Goal: Information Seeking & Learning: Learn about a topic

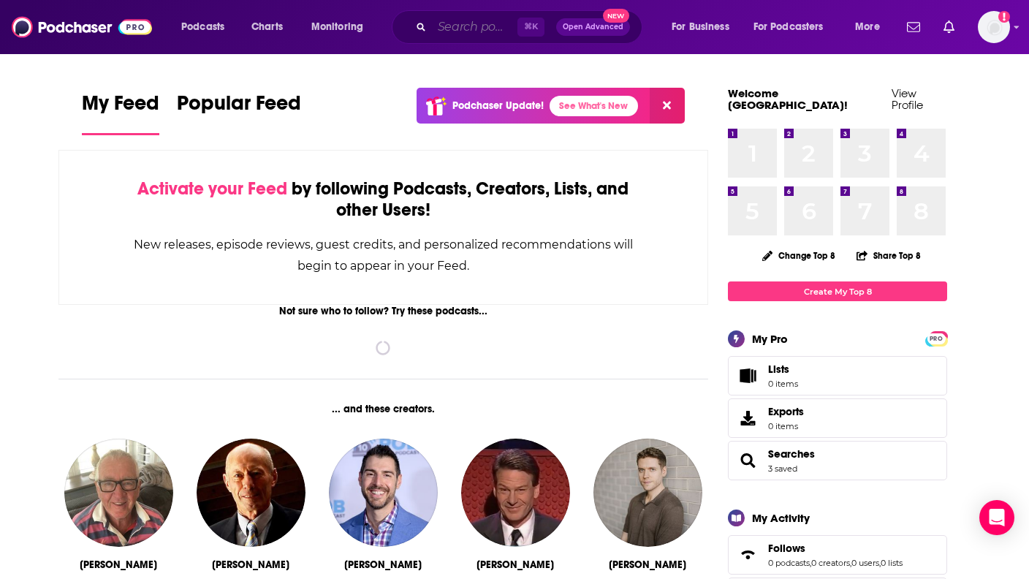
click at [449, 28] on input "Search podcasts, credits, & more..." at bounding box center [474, 26] width 85 height 23
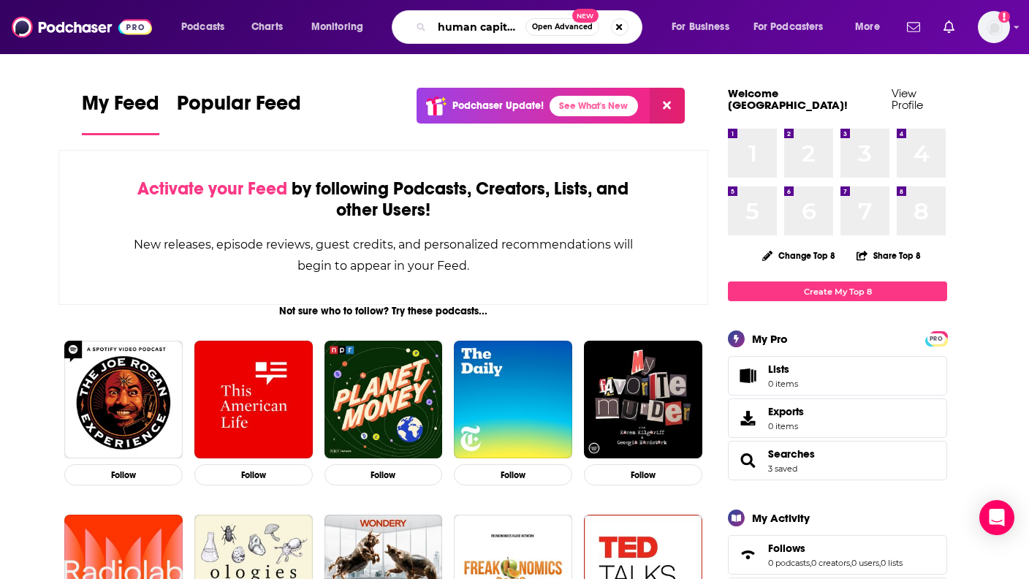
type input "human capital leadership"
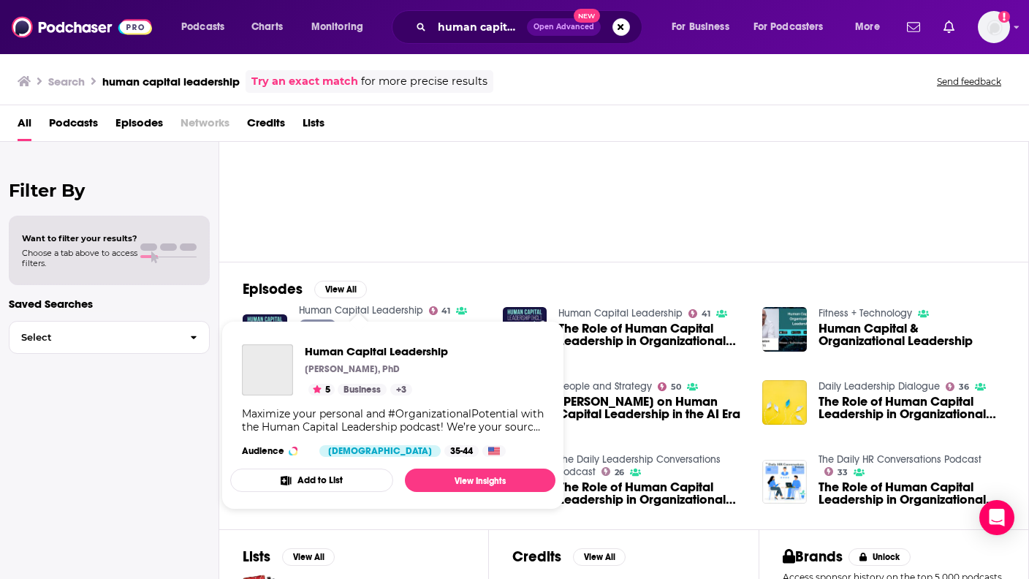
scroll to position [98, 0]
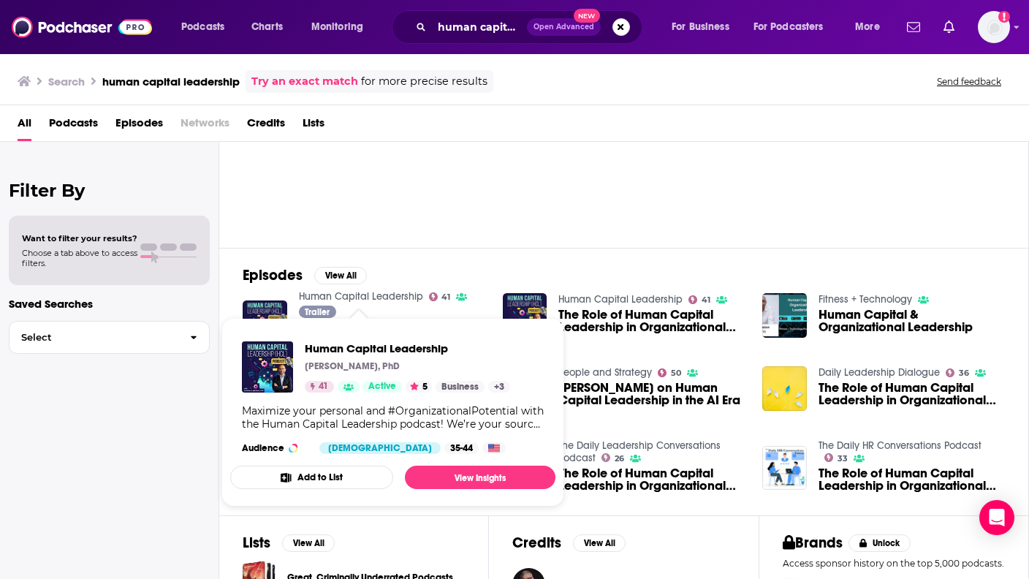
click at [266, 309] on span "Human Capital Leadership [PERSON_NAME], PhD 41 Active 5 Business + 3 Maximize y…" at bounding box center [392, 412] width 343 height 206
click at [364, 298] on link "Human Capital Leadership" at bounding box center [361, 296] width 124 height 12
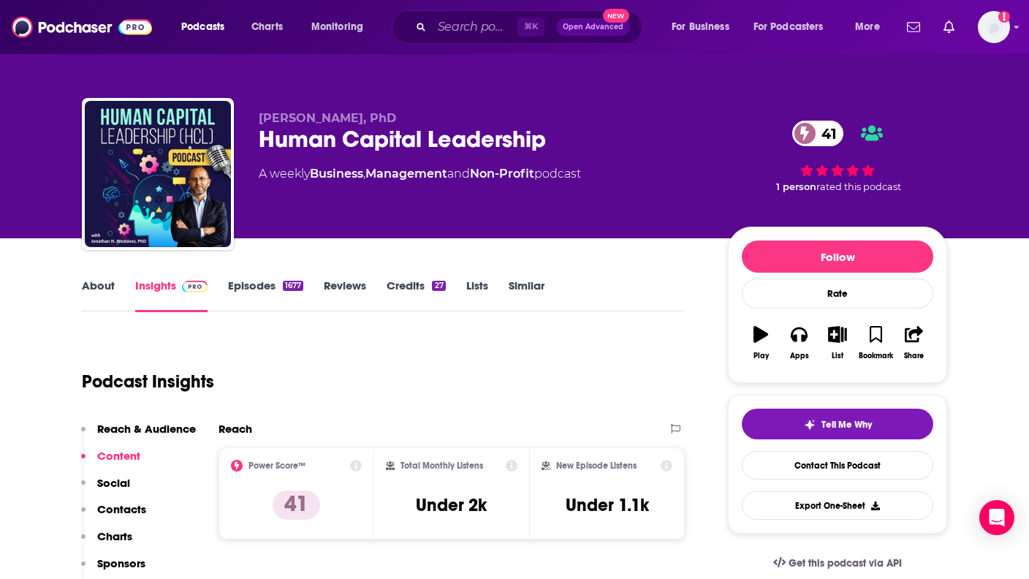
click at [96, 288] on link "About" at bounding box center [98, 295] width 33 height 34
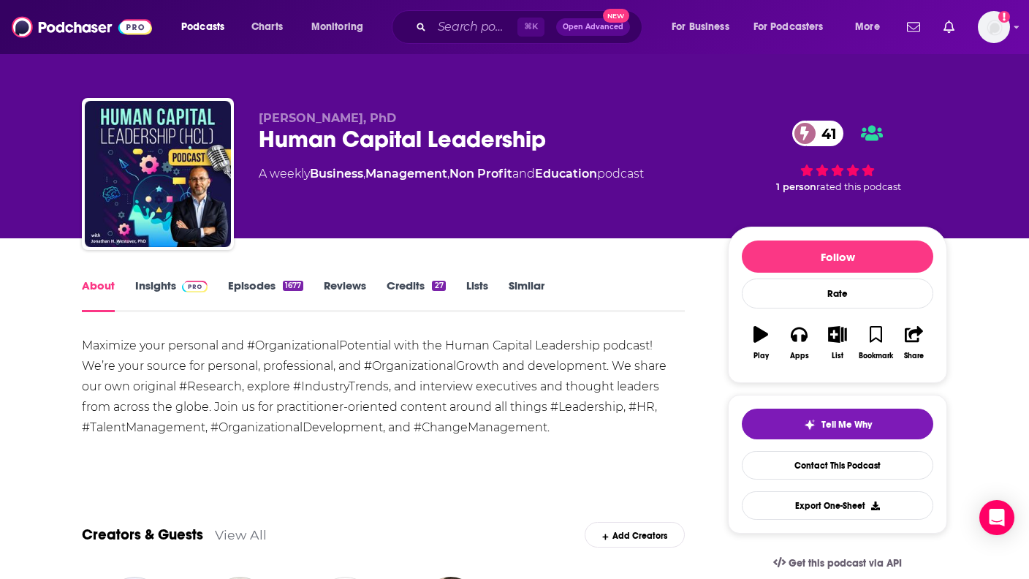
click at [253, 299] on link "Episodes 1677" at bounding box center [265, 295] width 75 height 34
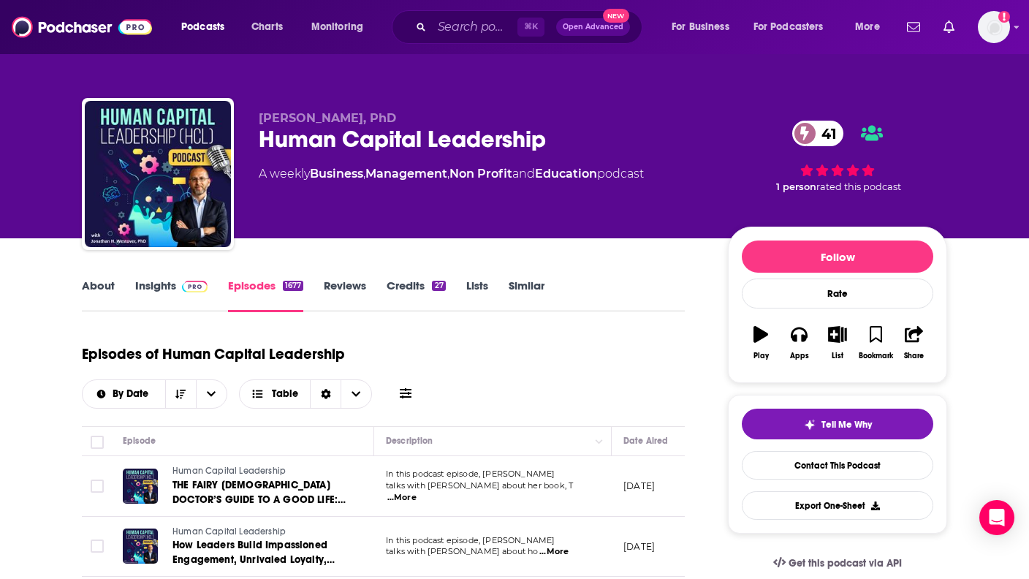
click at [349, 294] on link "Reviews" at bounding box center [345, 295] width 42 height 34
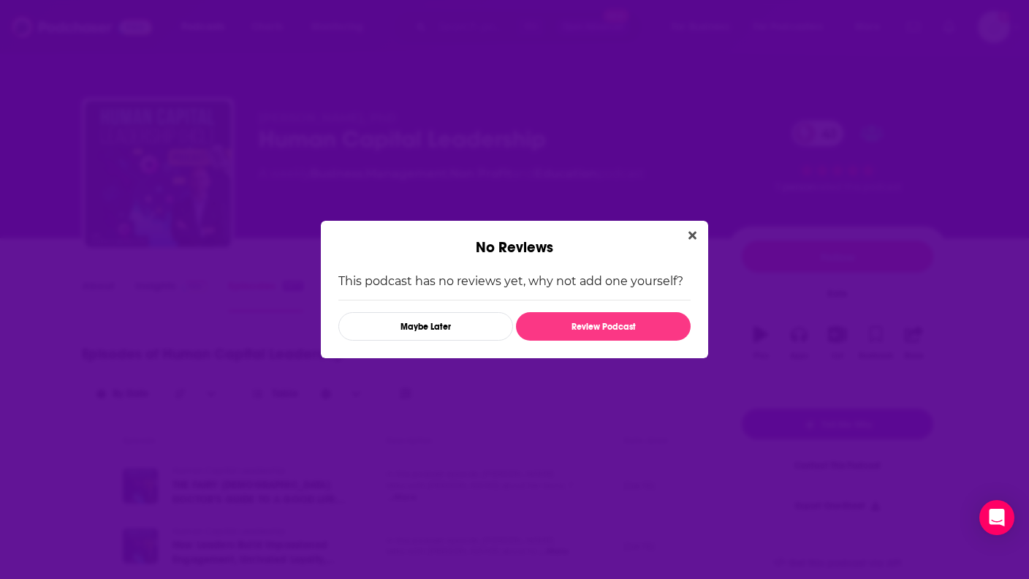
click at [415, 297] on div "This podcast has no reviews yet, why not add one yourself? Maybe Later Review P…" at bounding box center [514, 307] width 352 height 66
click at [602, 235] on icon "Close" at bounding box center [692, 236] width 8 height 8
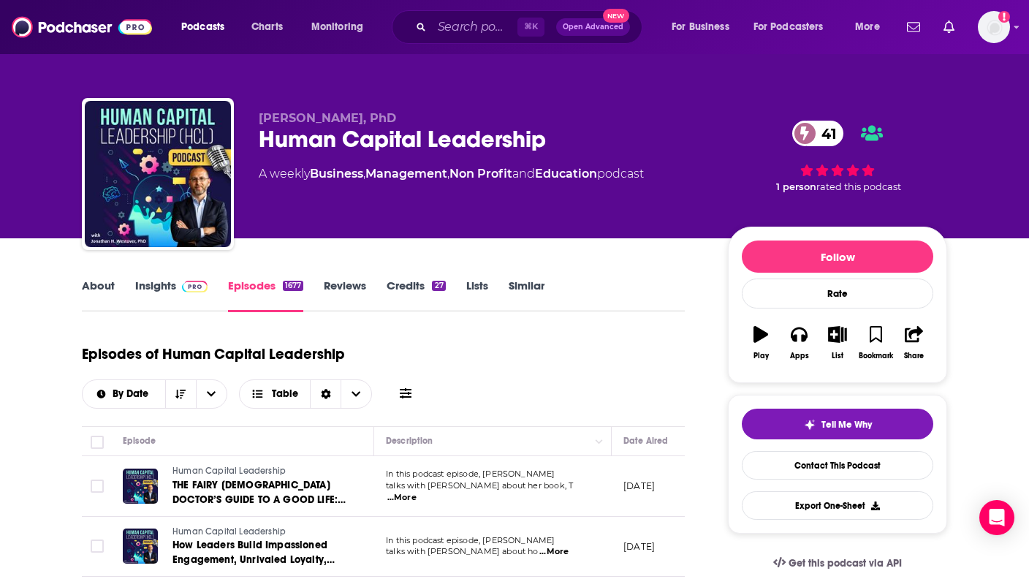
scroll to position [1, 0]
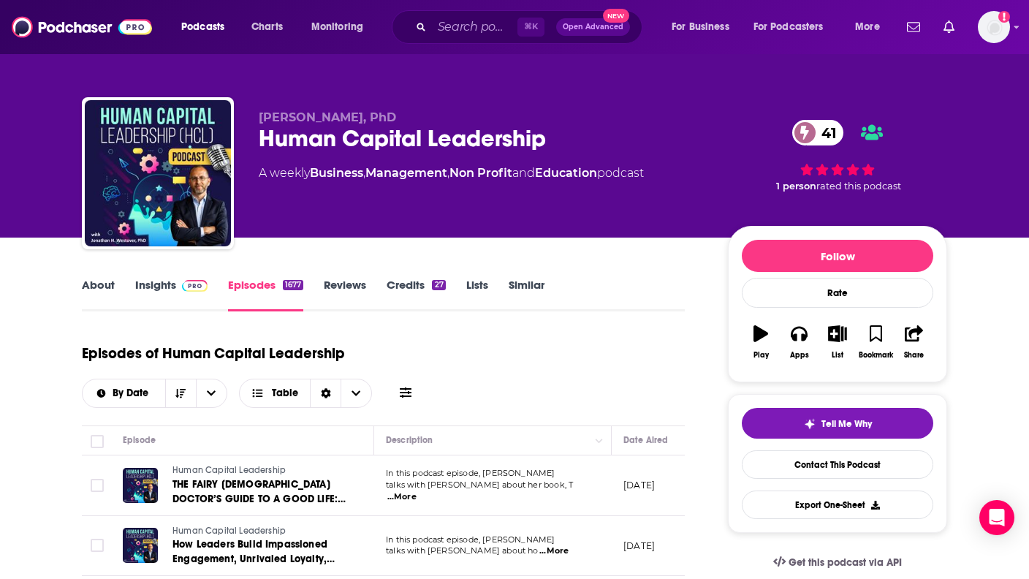
click at [435, 290] on link "Credits 27" at bounding box center [415, 295] width 58 height 34
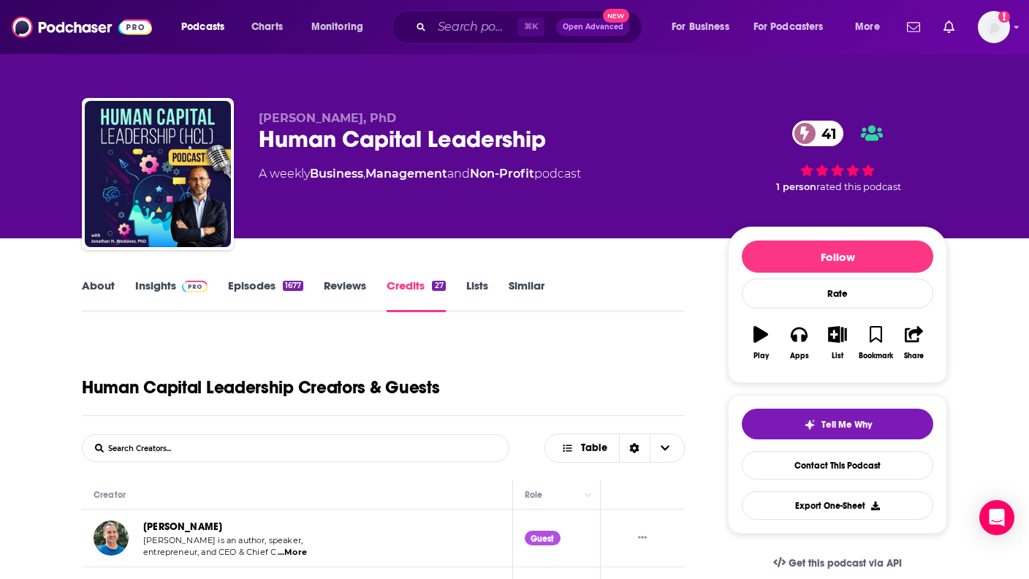
click at [468, 293] on link "Lists" at bounding box center [477, 295] width 22 height 34
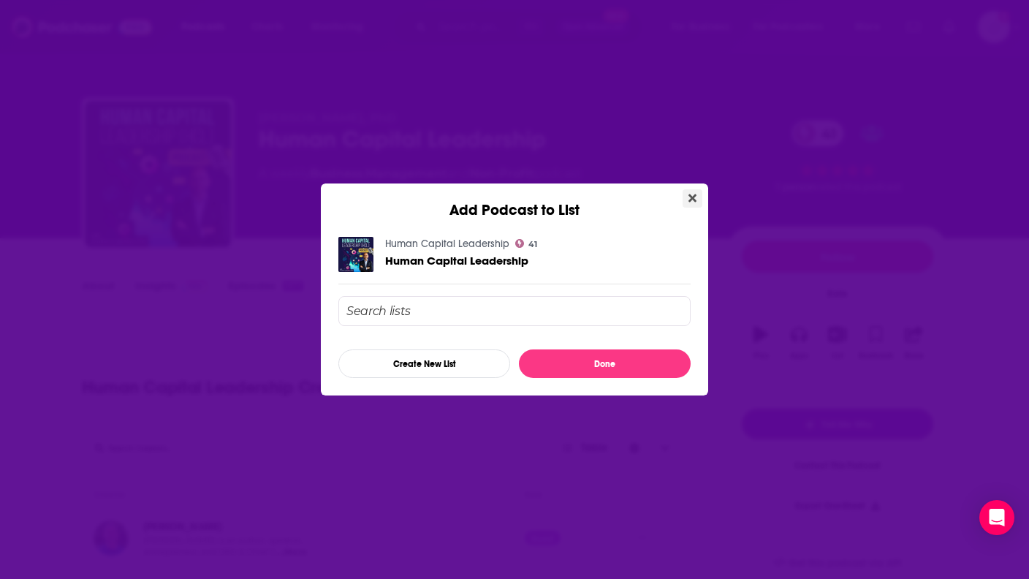
click at [602, 195] on button "Close" at bounding box center [692, 198] width 20 height 18
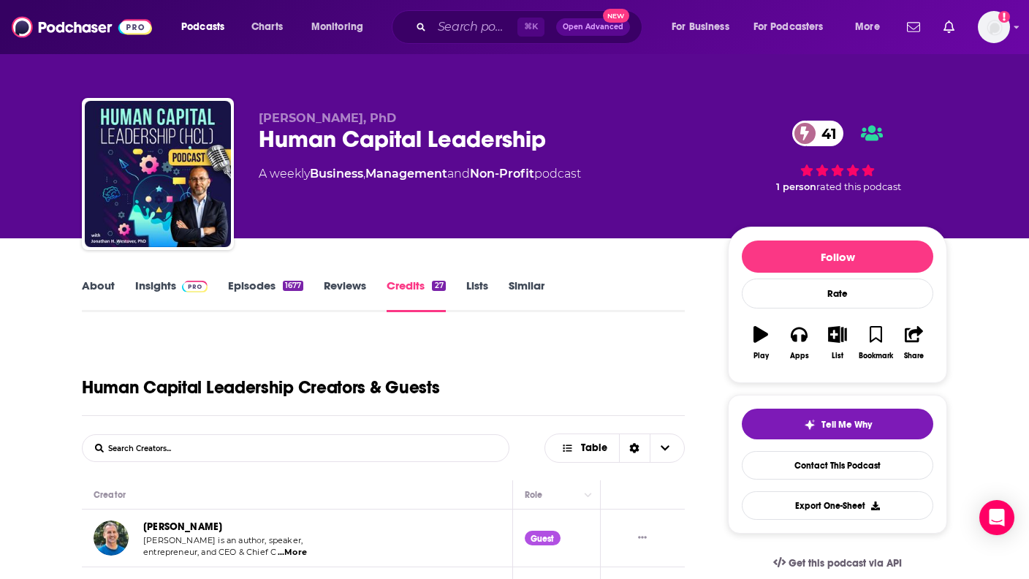
click at [159, 289] on link "Insights" at bounding box center [171, 295] width 72 height 34
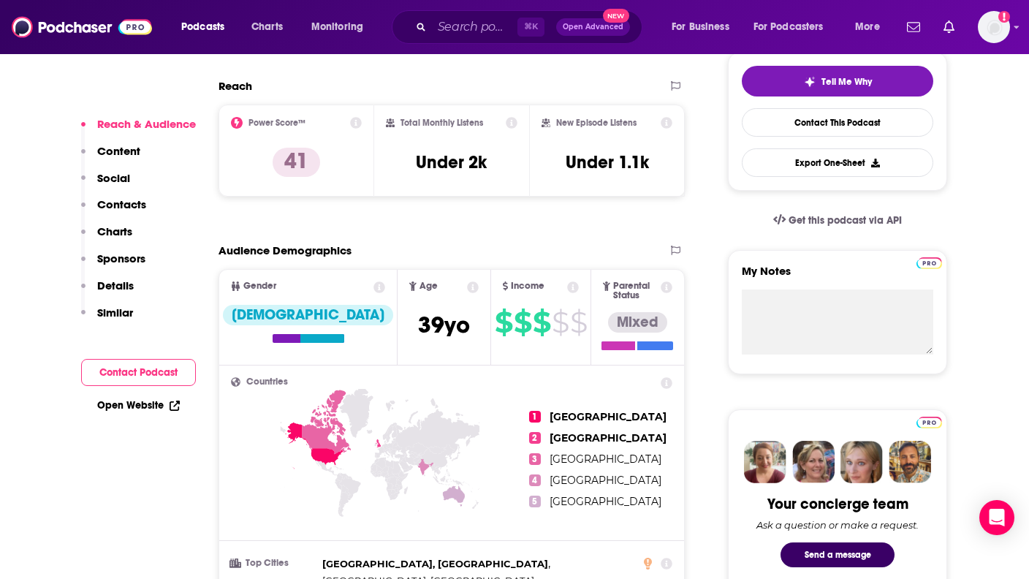
scroll to position [323, 0]
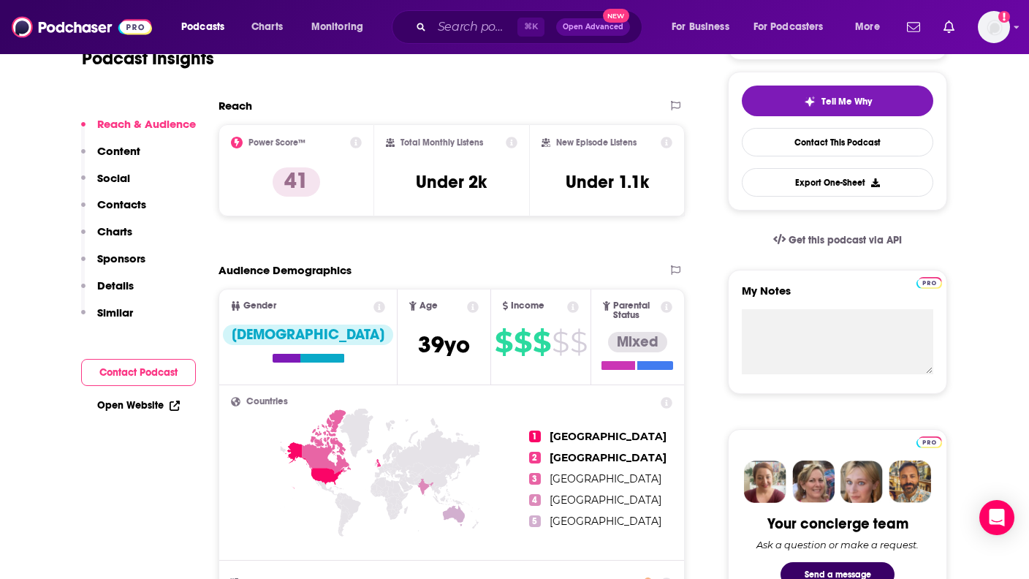
click at [508, 146] on icon at bounding box center [512, 143] width 12 height 12
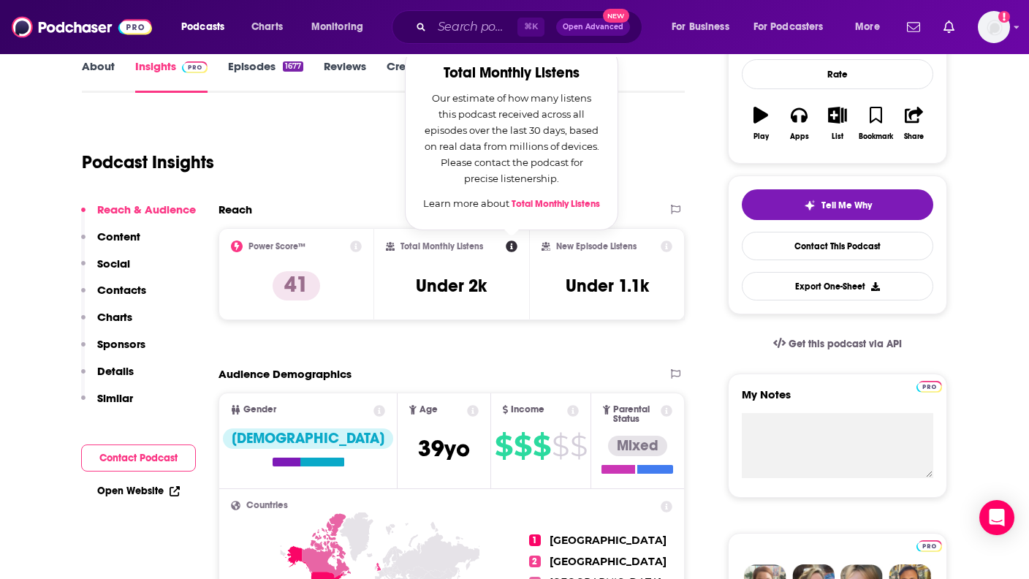
scroll to position [212, 0]
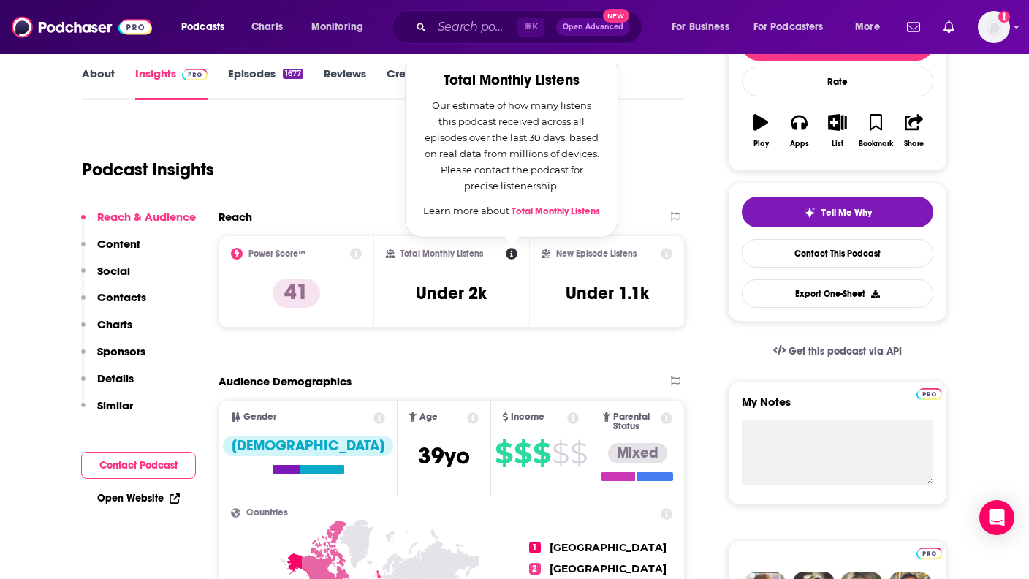
click at [389, 156] on div "Podcast Insights" at bounding box center [377, 160] width 591 height 75
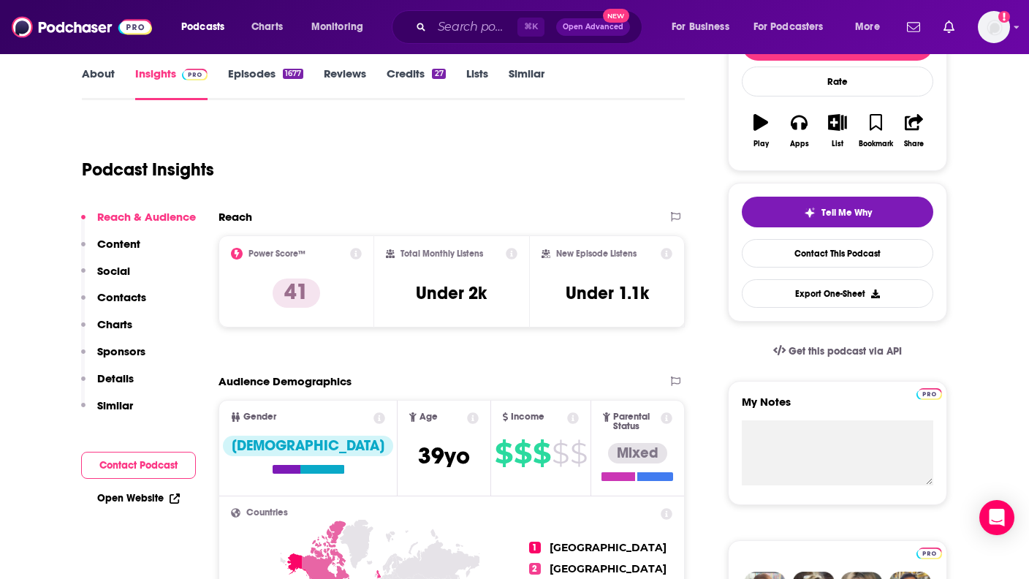
click at [602, 253] on icon at bounding box center [666, 254] width 12 height 12
click at [422, 153] on div "Podcast Insights" at bounding box center [377, 160] width 591 height 75
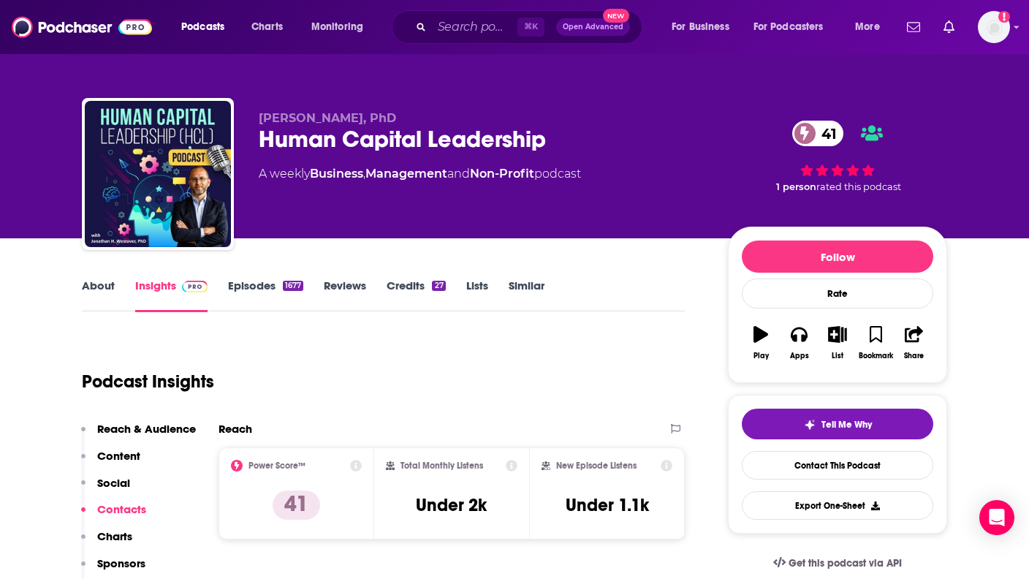
scroll to position [0, 0]
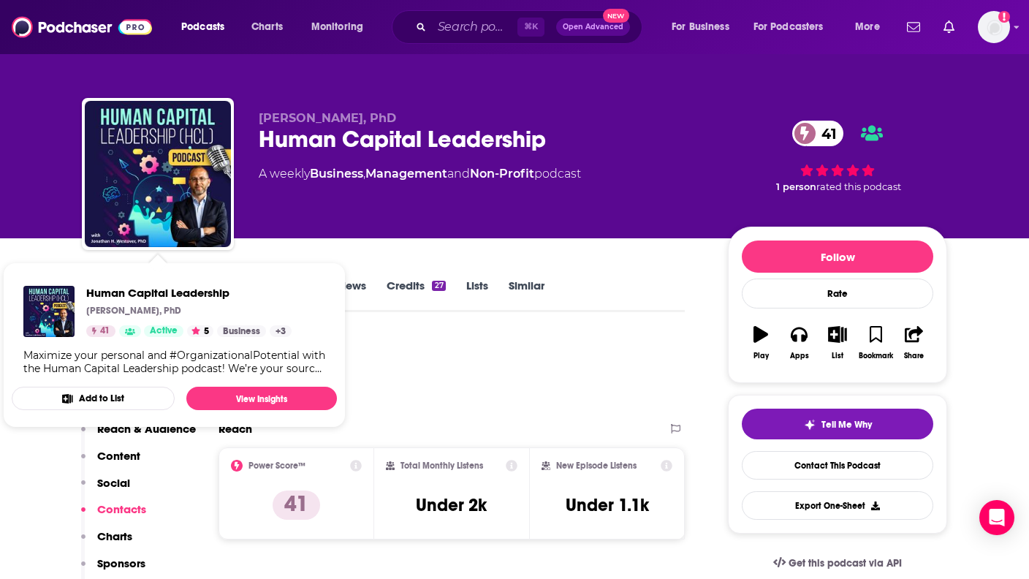
click at [147, 162] on img "Human Capital Leadership" at bounding box center [158, 174] width 146 height 146
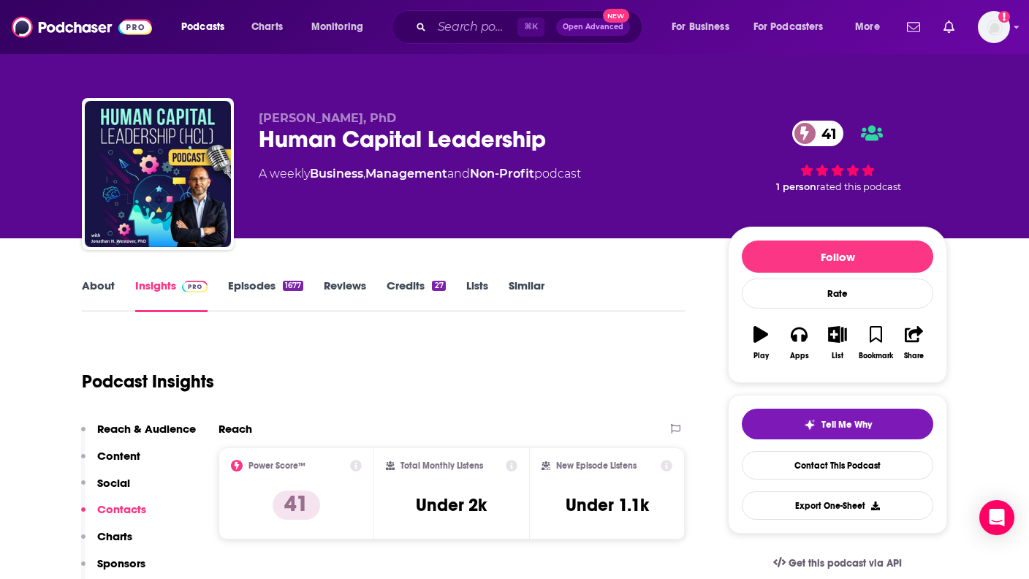
drag, startPoint x: 281, startPoint y: 140, endPoint x: 345, endPoint y: 180, distance: 75.8
click at [345, 180] on div "[PERSON_NAME], PhD Human Capital Leadership 41 A weekly Business , Management a…" at bounding box center [482, 169] width 446 height 117
click at [343, 193] on div "[PERSON_NAME], PhD Human Capital Leadership 41 A weekly Business , Management a…" at bounding box center [482, 169] width 446 height 117
drag, startPoint x: 329, startPoint y: 100, endPoint x: 378, endPoint y: 216, distance: 125.4
click at [378, 216] on div "[PERSON_NAME], PhD Human Capital Leadership 41 A weekly Business , Management a…" at bounding box center [514, 177] width 865 height 158
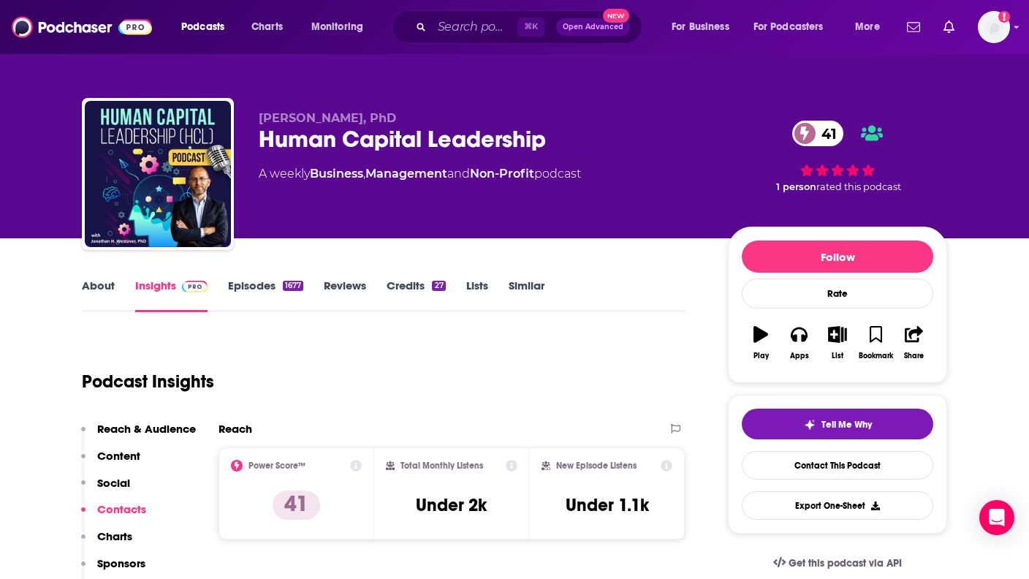
click at [378, 216] on div "[PERSON_NAME], PhD Human Capital Leadership 41 A weekly Business , Management a…" at bounding box center [482, 169] width 446 height 117
drag, startPoint x: 351, startPoint y: 174, endPoint x: 381, endPoint y: 231, distance: 64.0
click at [381, 231] on div "[PERSON_NAME], PhD Human Capital Leadership 41 A weekly Business , Management a…" at bounding box center [514, 177] width 865 height 158
click at [380, 229] on div "[PERSON_NAME], PhD Human Capital Leadership 41 A weekly Business , Management a…" at bounding box center [603, 176] width 688 height 131
drag, startPoint x: 362, startPoint y: 144, endPoint x: 397, endPoint y: 230, distance: 93.1
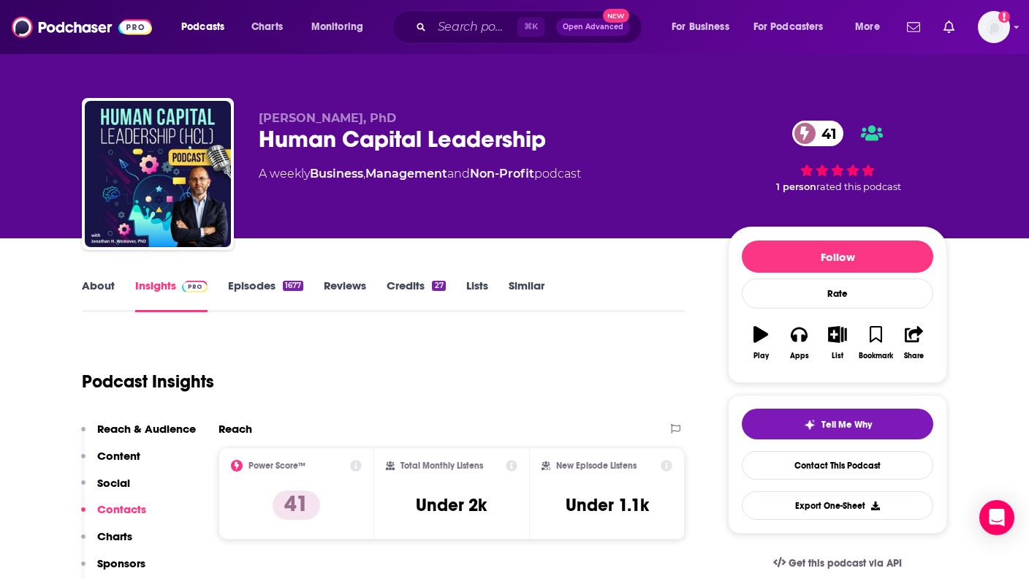
click at [400, 231] on div "[PERSON_NAME], PhD Human Capital Leadership 41 A weekly Business , Management a…" at bounding box center [603, 176] width 688 height 131
click at [397, 230] on div "[PERSON_NAME], PhD Human Capital Leadership 41 A weekly Business , Management a…" at bounding box center [603, 176] width 688 height 131
drag, startPoint x: 383, startPoint y: 155, endPoint x: 402, endPoint y: 198, distance: 47.1
click at [404, 199] on div "[PERSON_NAME], PhD Human Capital Leadership 41 A weekly Business , Management a…" at bounding box center [514, 177] width 865 height 158
click at [402, 198] on div "[PERSON_NAME], PhD Human Capital Leadership 41 A weekly Business , Management a…" at bounding box center [482, 169] width 446 height 117
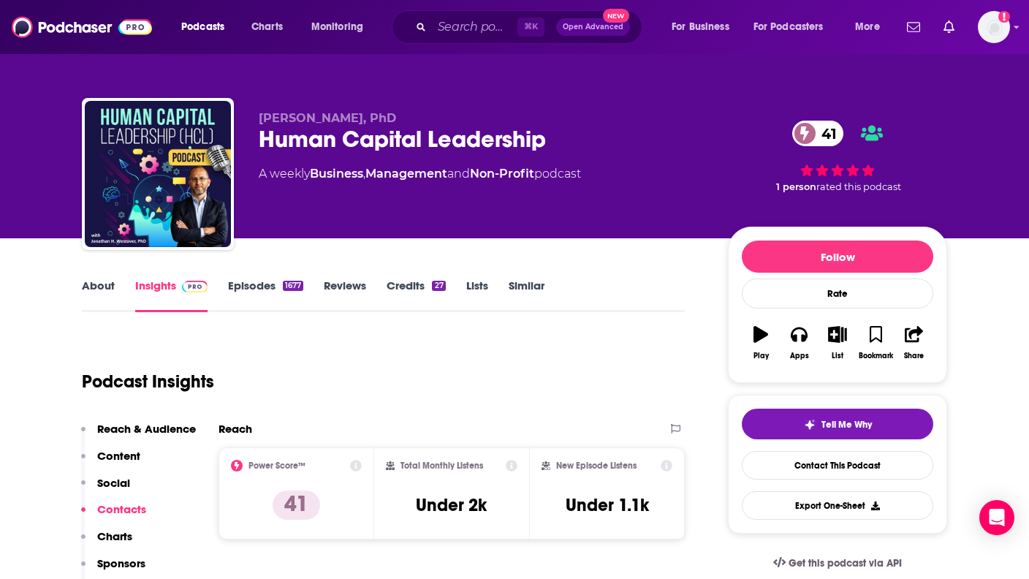
click at [602, 134] on icon at bounding box center [804, 133] width 9 height 14
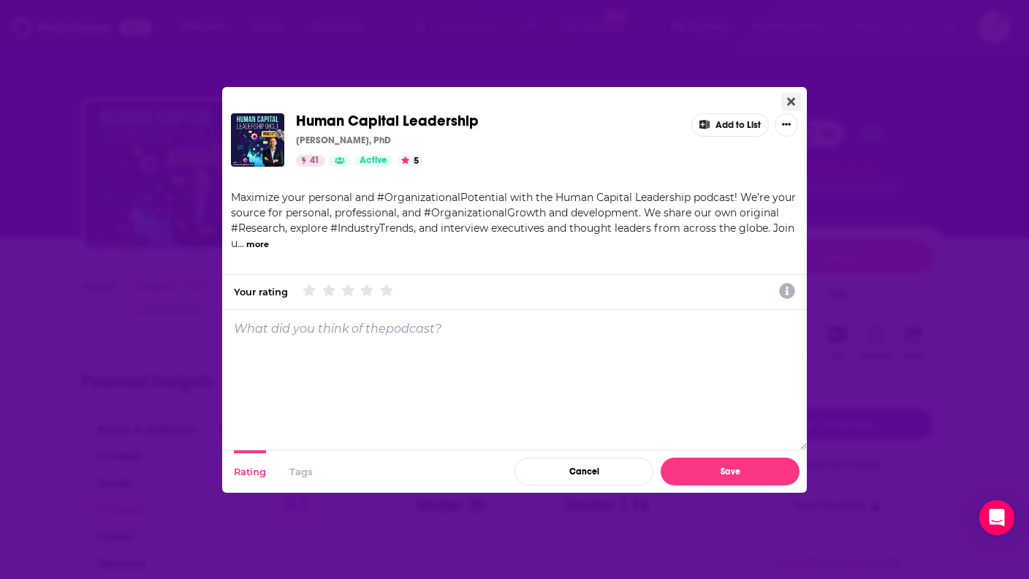
click at [602, 98] on icon "Close" at bounding box center [791, 101] width 8 height 8
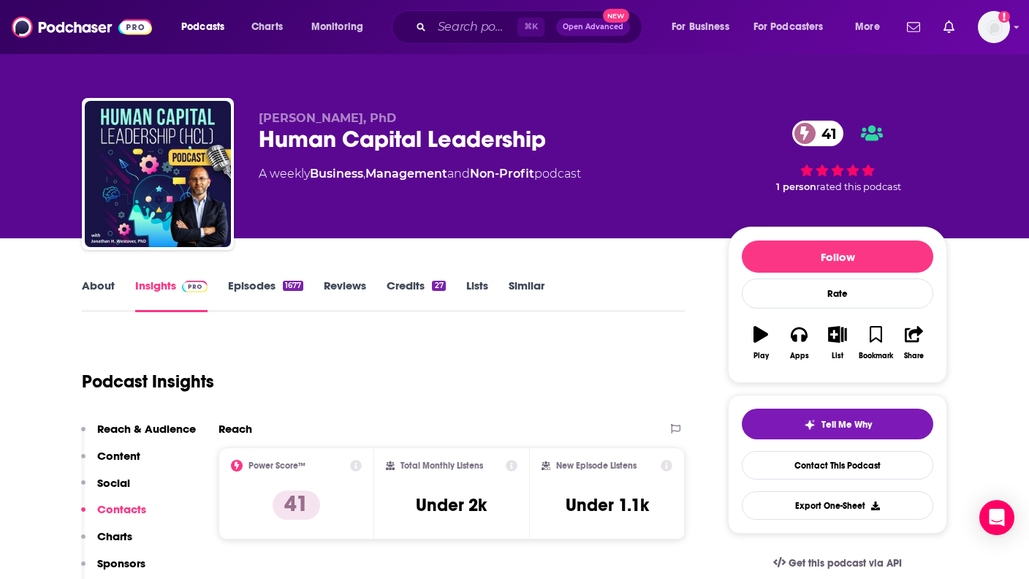
scroll to position [-1, 0]
click at [481, 32] on input "Search podcasts, credits, & more..." at bounding box center [474, 26] width 85 height 23
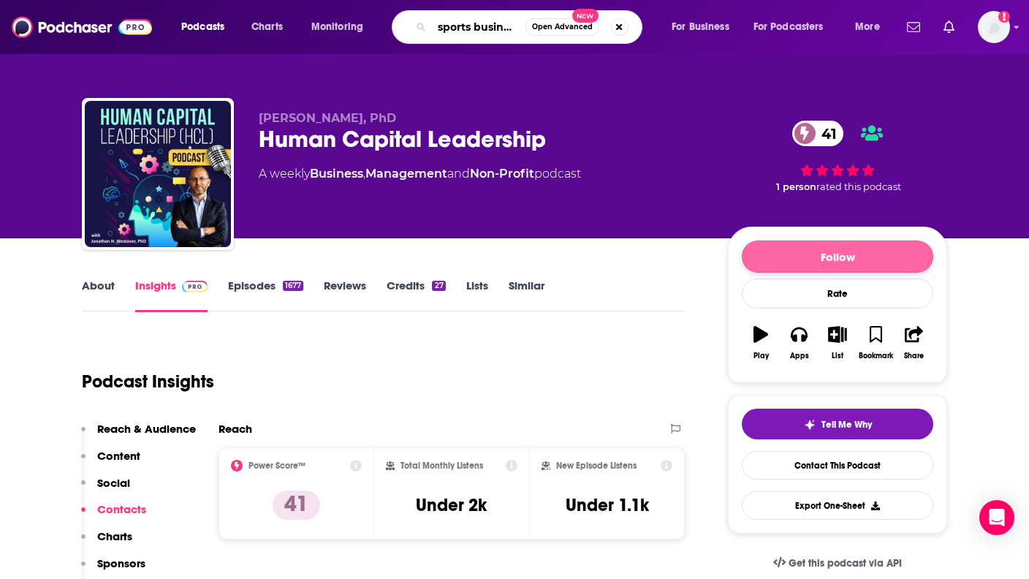
type input "sports business conversations"
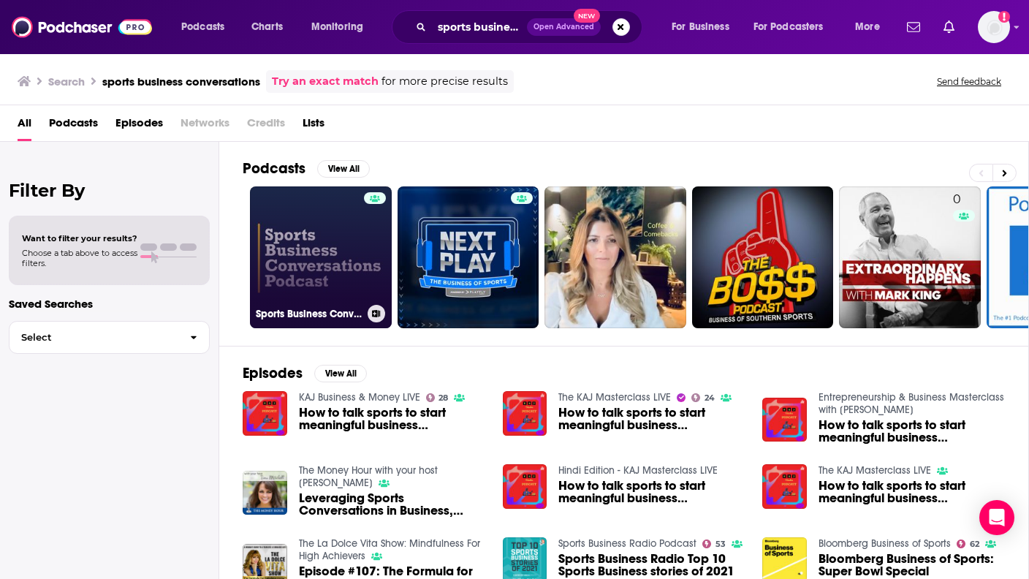
click at [365, 250] on div at bounding box center [375, 248] width 22 height 113
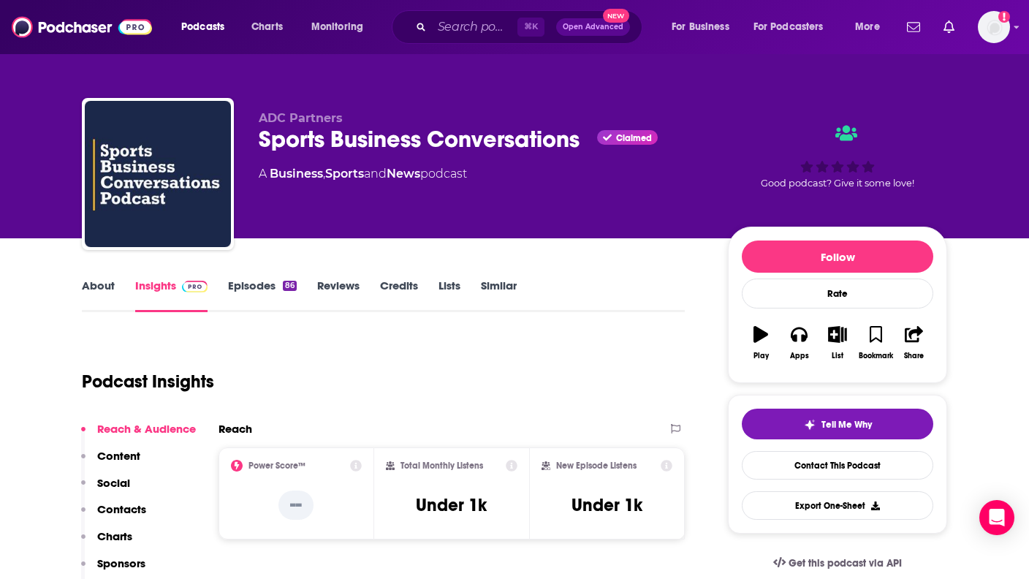
click at [279, 277] on div "About Insights Episodes 86 Reviews Credits Lists Similar" at bounding box center [383, 294] width 603 height 36
click at [278, 277] on div "About Insights Episodes 86 Reviews Credits Lists Similar" at bounding box center [383, 294] width 603 height 36
click at [271, 290] on link "Episodes 86" at bounding box center [262, 295] width 69 height 34
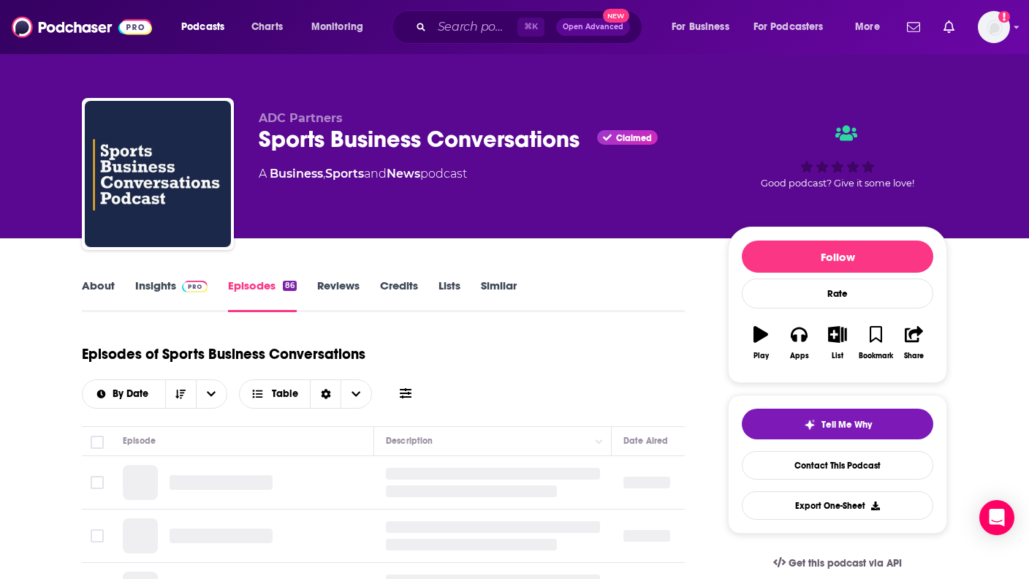
click at [269, 281] on link "Episodes 86" at bounding box center [262, 295] width 69 height 34
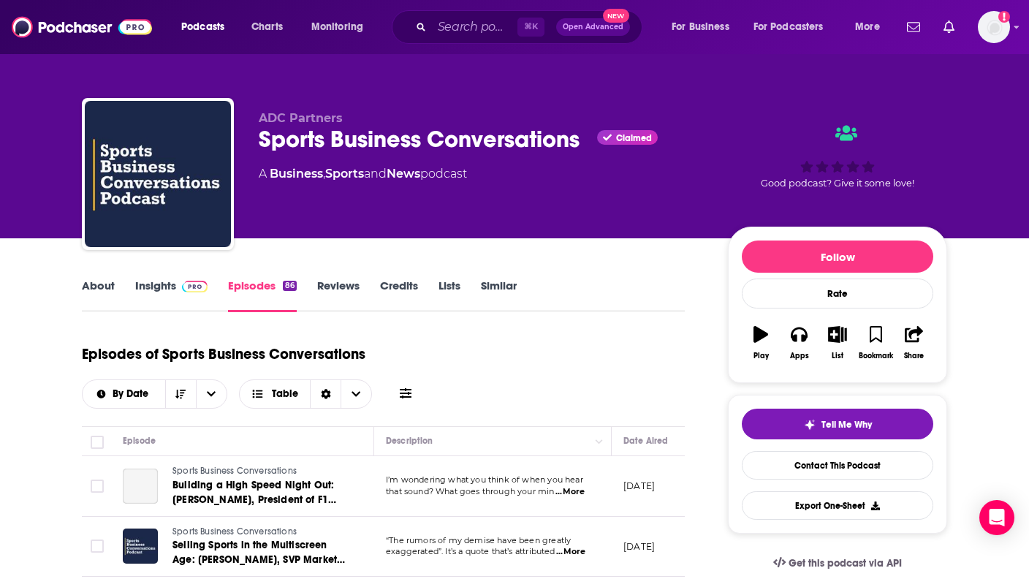
click at [103, 281] on link "About" at bounding box center [98, 295] width 33 height 34
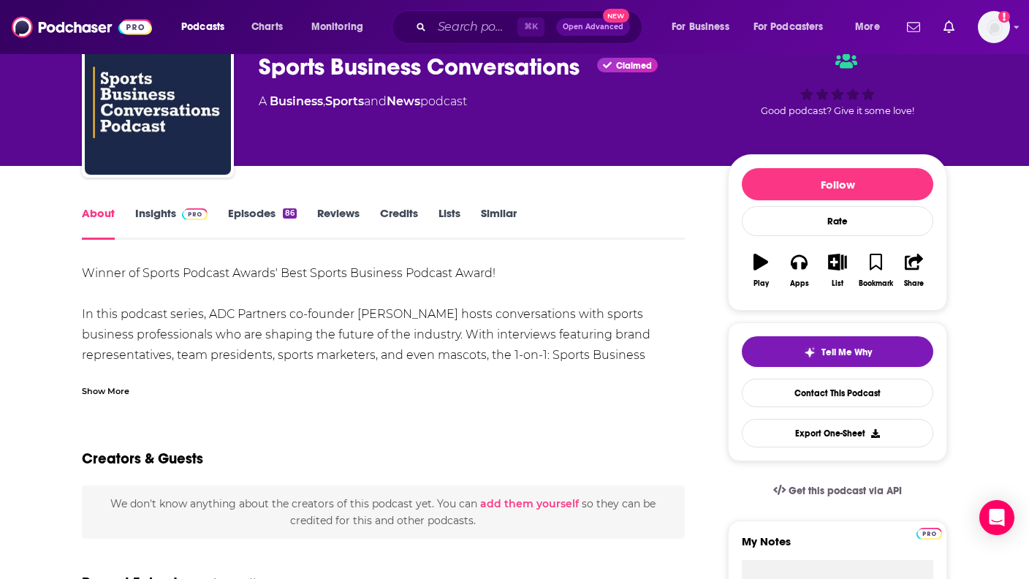
scroll to position [75, 0]
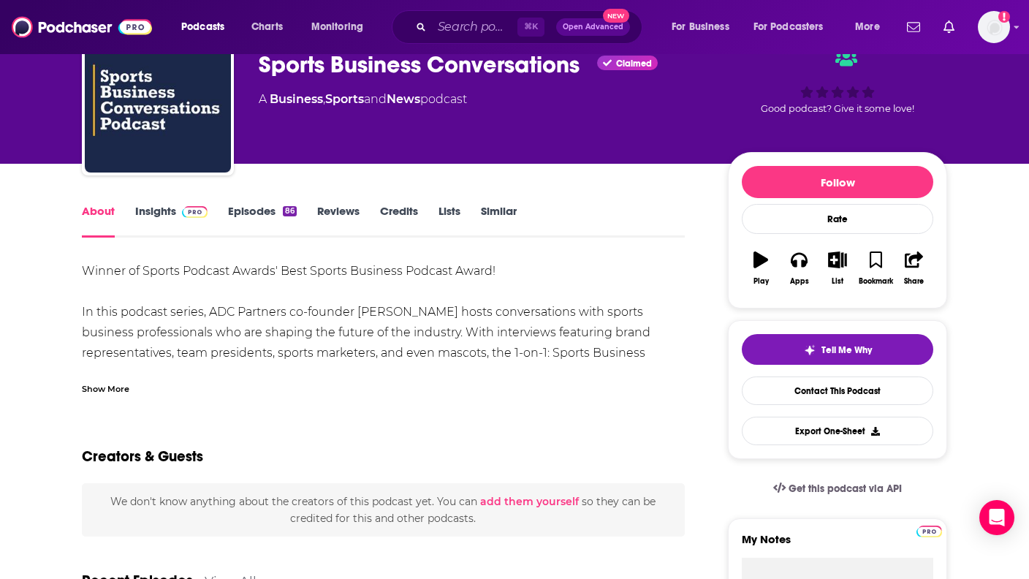
click at [264, 332] on div "Winner of Sports Podcast Awards' Best Sports Business Podcast Award! In this po…" at bounding box center [383, 373] width 603 height 225
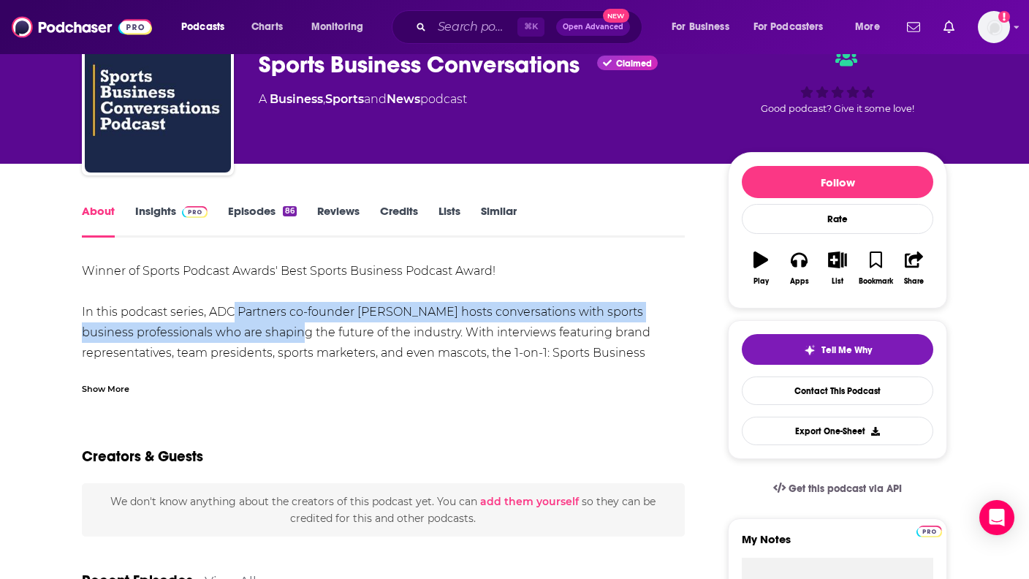
click at [305, 338] on div "Winner of Sports Podcast Awards' Best Sports Business Podcast Award! In this po…" at bounding box center [383, 373] width 603 height 225
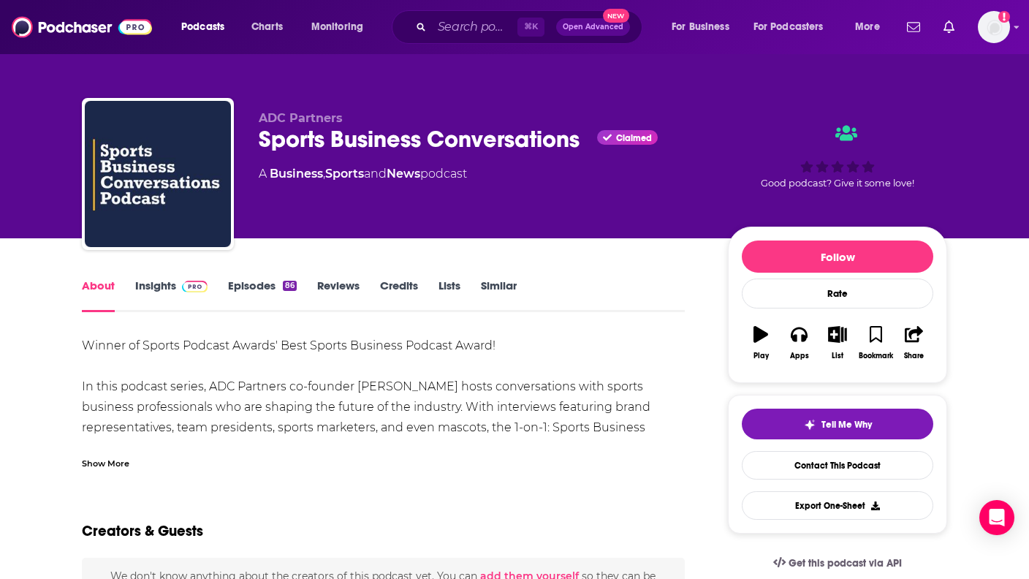
scroll to position [0, 0]
